Goal: Navigation & Orientation: Find specific page/section

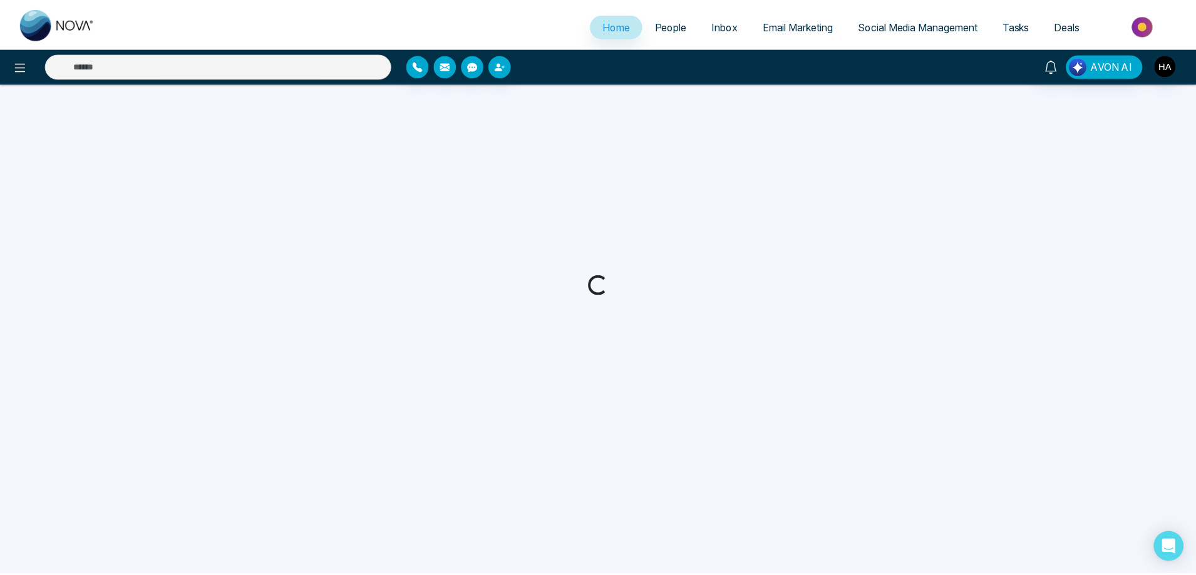
select select "*"
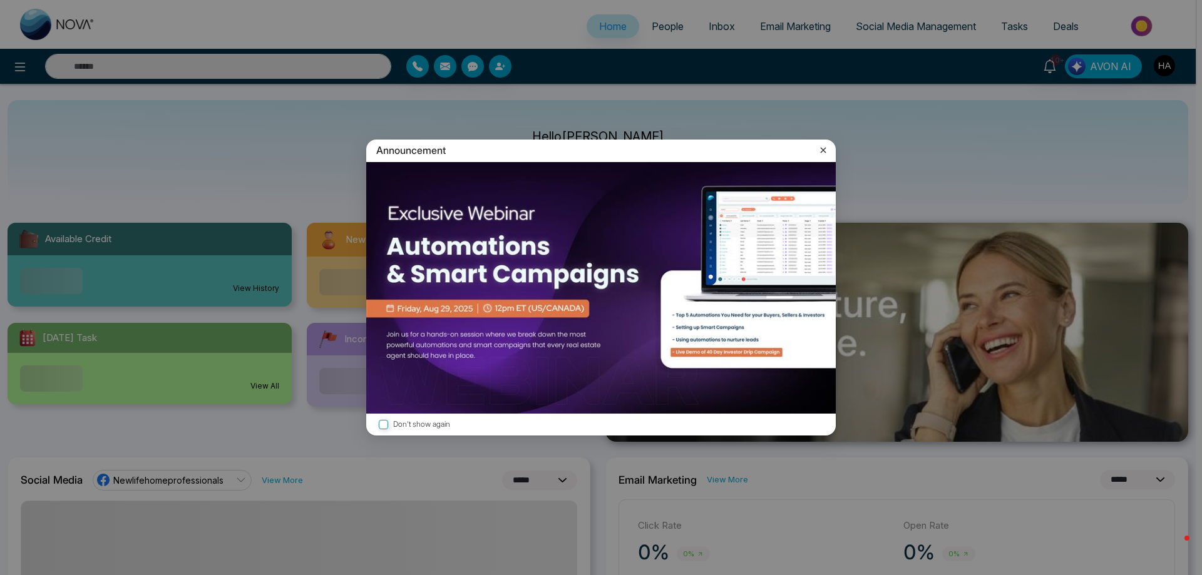
click at [826, 150] on icon at bounding box center [823, 150] width 13 height 13
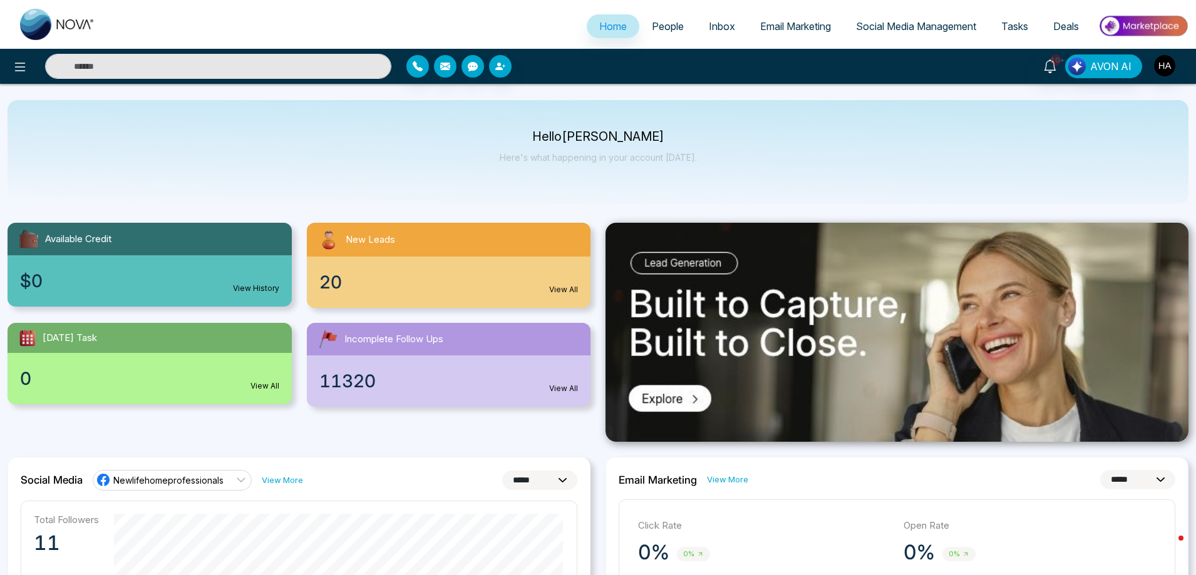
click at [413, 276] on div "20 View All" at bounding box center [449, 282] width 284 height 51
